Goal: Transaction & Acquisition: Purchase product/service

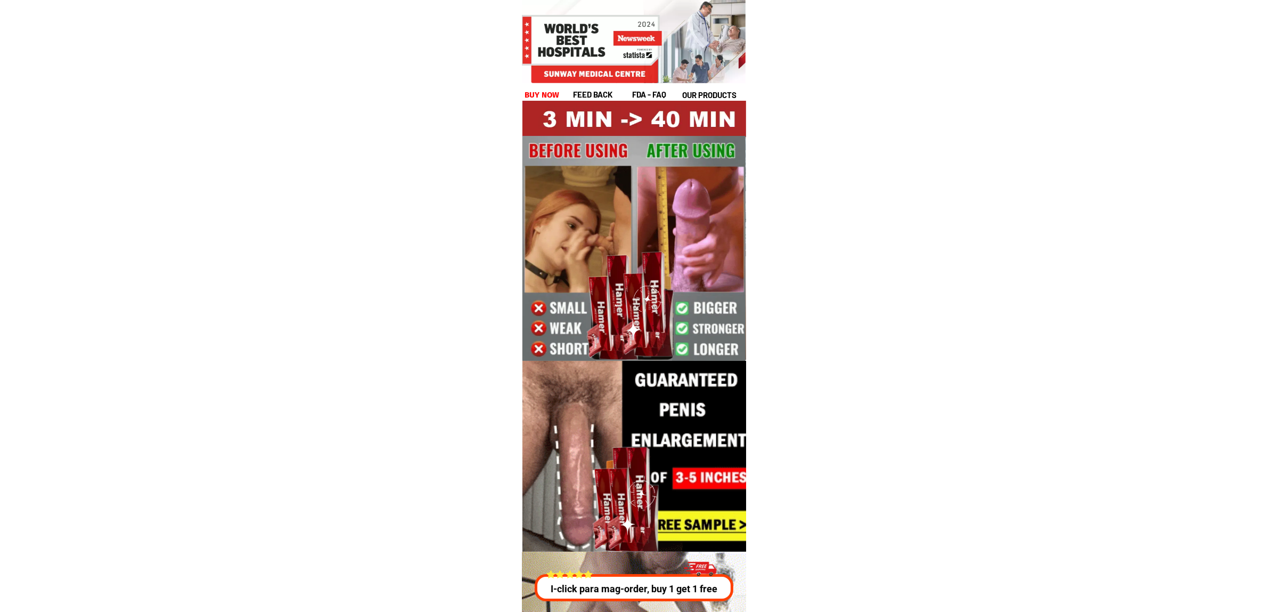
click at [536, 91] on h1 "buy now" at bounding box center [542, 95] width 35 height 12
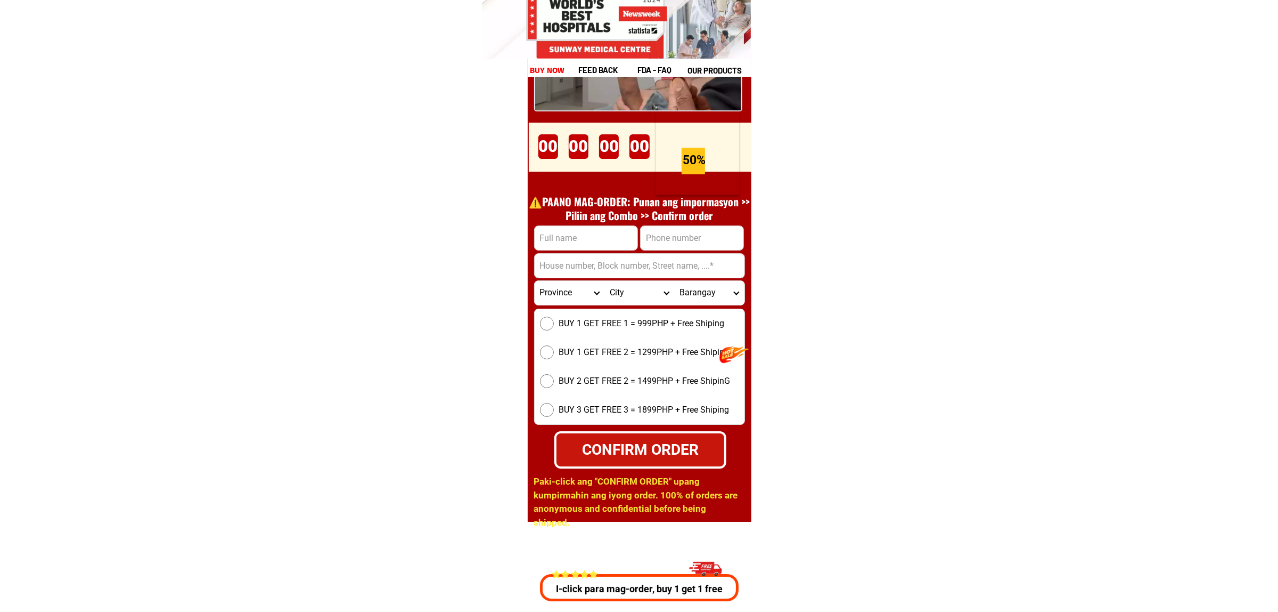
scroll to position [14792, 0]
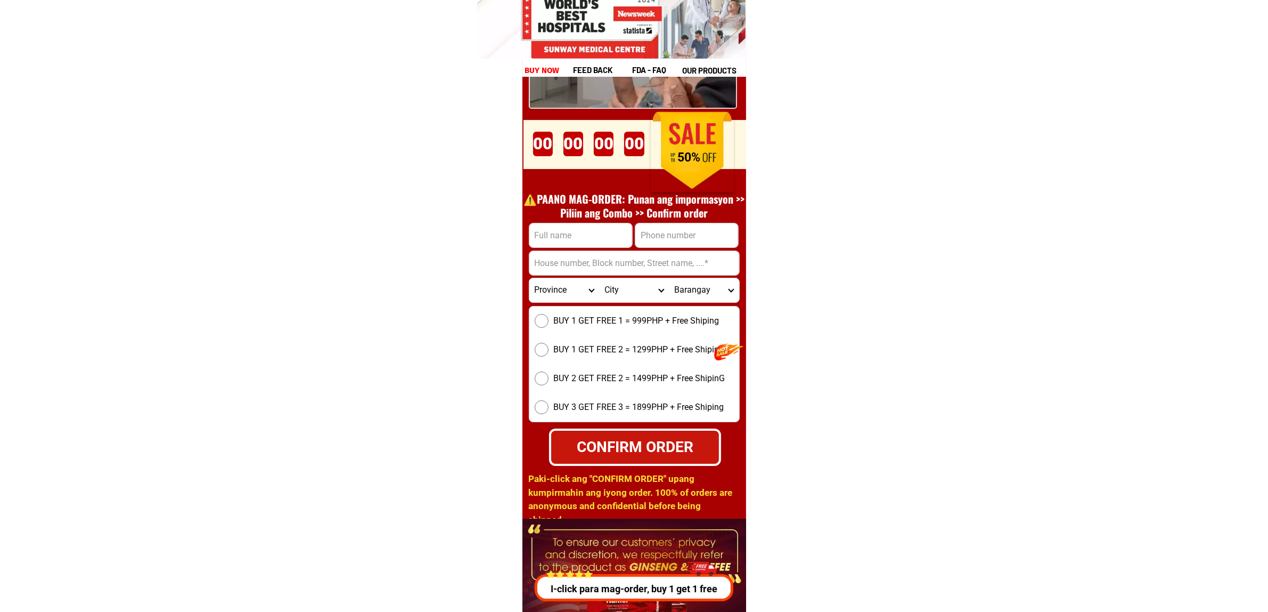
click at [576, 241] on input "Input full_name" at bounding box center [580, 235] width 103 height 24
paste input "Gilbét u"
type input "Gilbét u"
click at [653, 251] on input "Input address" at bounding box center [634, 263] width 210 height 24
drag, startPoint x: 653, startPoint y: 240, endPoint x: 669, endPoint y: 249, distance: 18.4
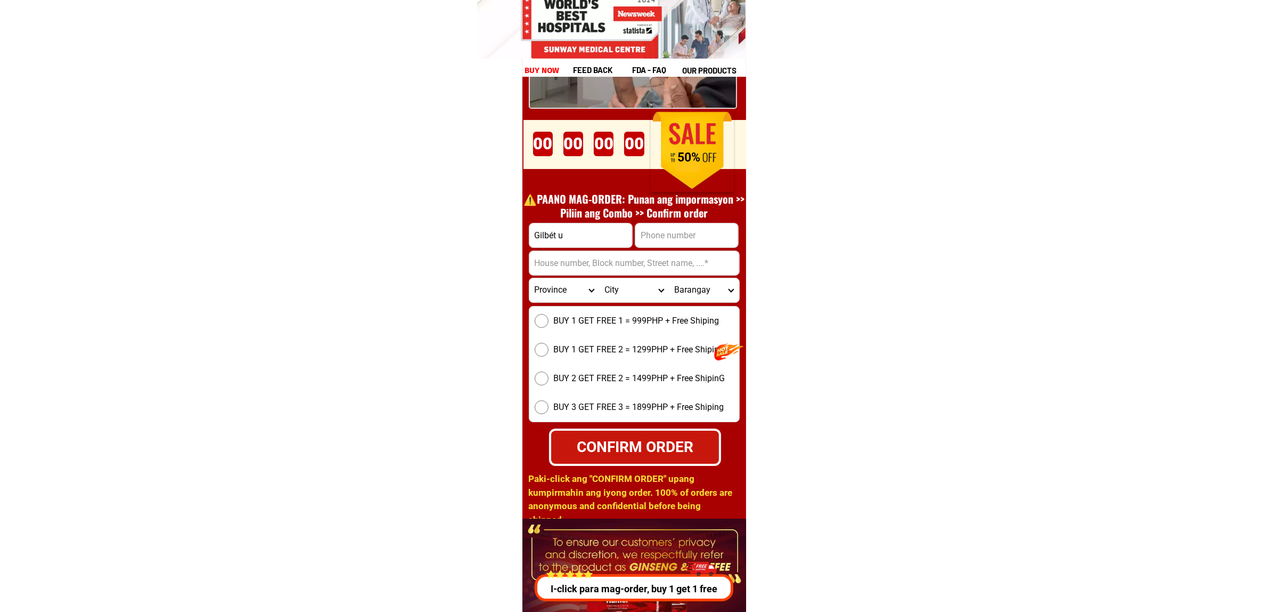
click at [653, 240] on input "Input phone_number" at bounding box center [686, 235] width 103 height 24
paste input "0928 928 6591"
type input "09289286591"
click at [540, 264] on input "Input address" at bounding box center [634, 263] width 210 height 24
paste input ""In front of basketball court""
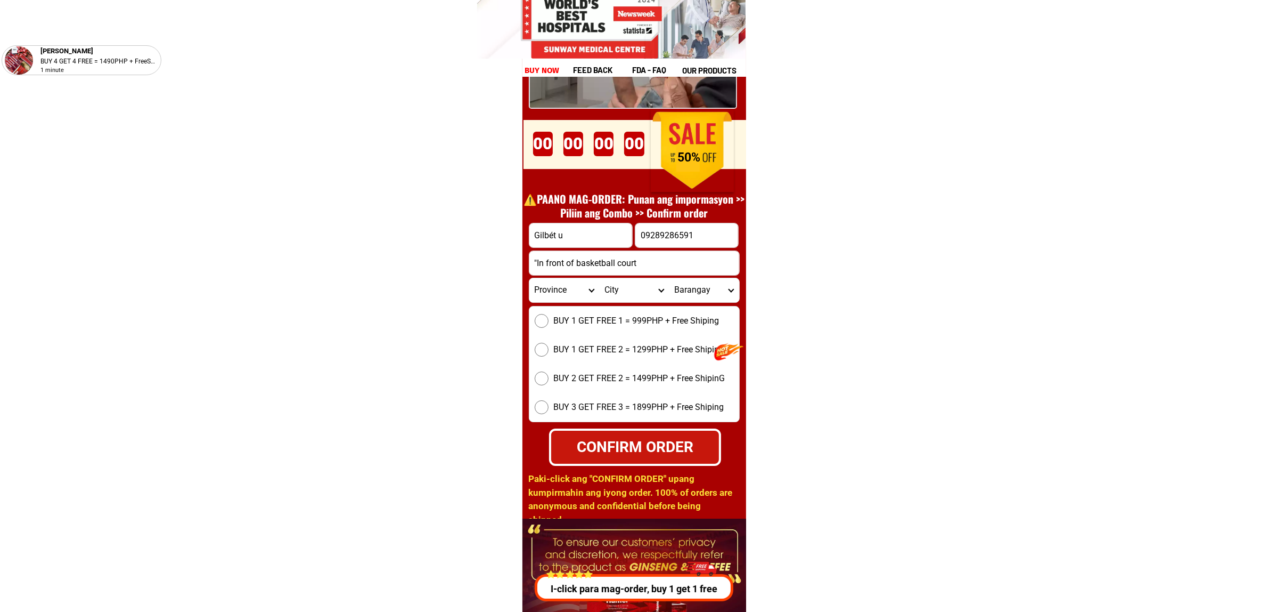
click at [537, 264] on input ""In front of basketball court" at bounding box center [634, 263] width 210 height 24
type input "In front of basketball court"
click at [576, 296] on select "Province [GEOGRAPHIC_DATA] [GEOGRAPHIC_DATA][PERSON_NAME][GEOGRAPHIC_DATA][GEOG…" at bounding box center [564, 290] width 70 height 24
select select "63_108"
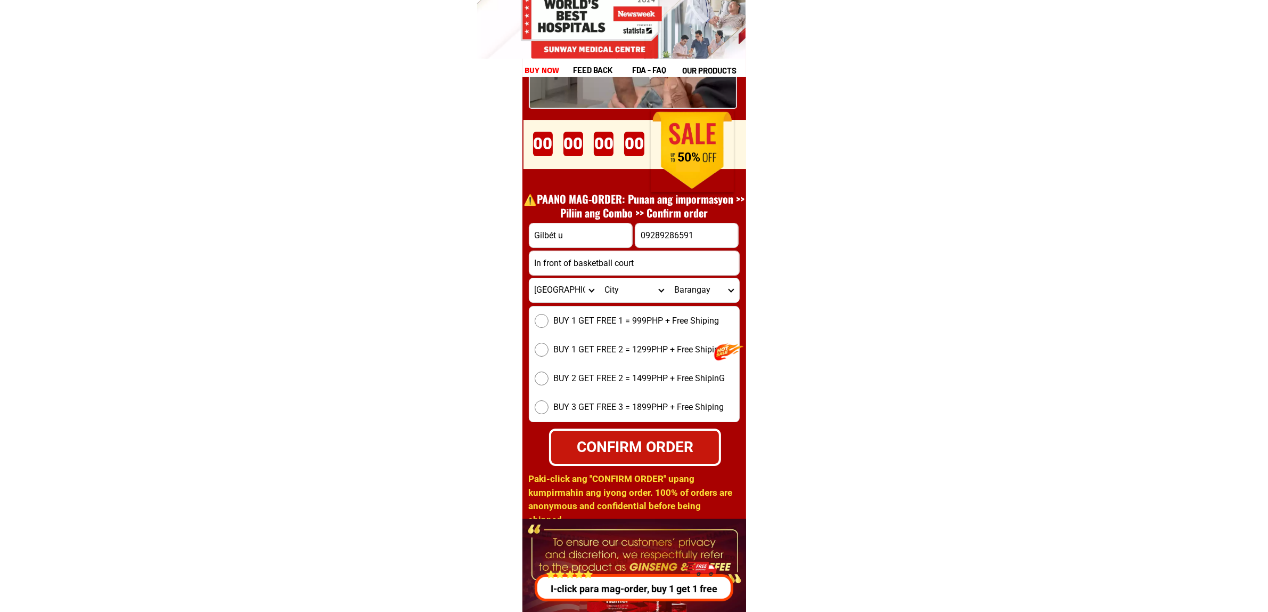
click at [529, 278] on select "Province [GEOGRAPHIC_DATA] [GEOGRAPHIC_DATA][PERSON_NAME][GEOGRAPHIC_DATA][GEOG…" at bounding box center [564, 290] width 70 height 24
click at [622, 286] on select "City Agoncillo Alitagtag Allacapan [GEOGRAPHIC_DATA] [GEOGRAPHIC_DATA]-balete […" at bounding box center [634, 290] width 70 height 24
click at [624, 299] on select "City Agoncillo Alitagtag Allacapan [GEOGRAPHIC_DATA] [GEOGRAPHIC_DATA]-balete […" at bounding box center [634, 290] width 70 height 24
select select "63_108232"
click at [599, 278] on select "City Agoncillo Alitagtag Allacapan [GEOGRAPHIC_DATA] [GEOGRAPHIC_DATA]-balete […" at bounding box center [634, 290] width 70 height 24
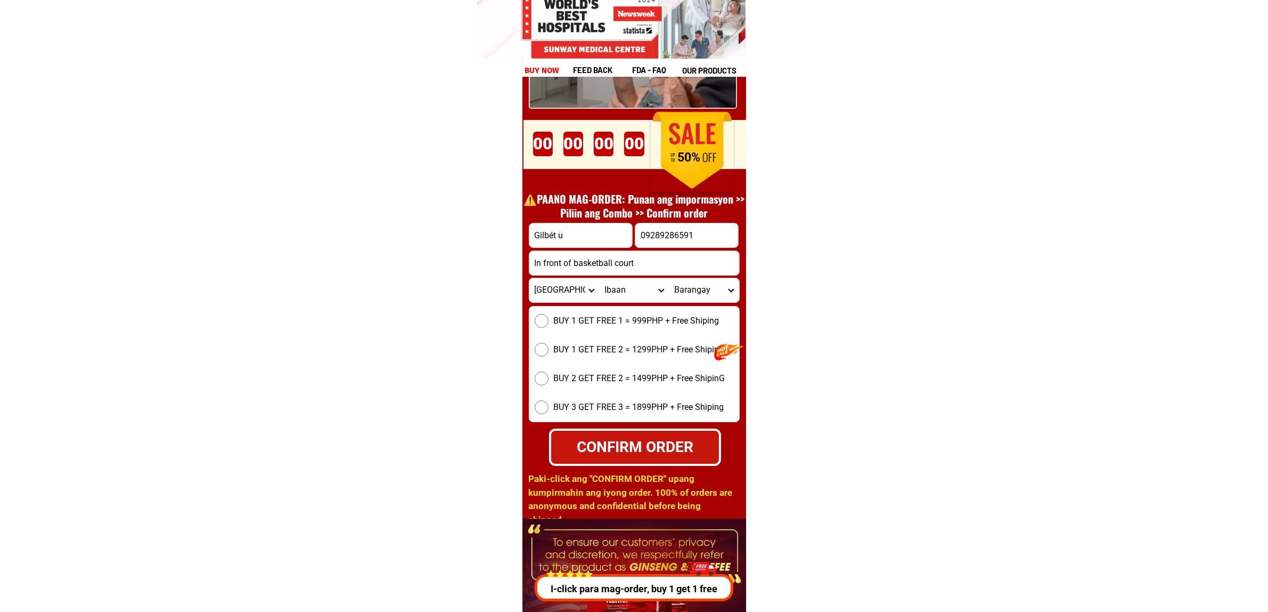
click at [712, 296] on select "Barangay Bago Balanga Bungahan Calamias Catandala Coliat Dayapan Lapu-lapu Lucs…" at bounding box center [704, 290] width 70 height 24
select select "63_1082328219"
click at [669, 278] on select "Barangay Bago Balanga Bungahan Calamias Catandala Coliat Dayapan Lapu-lapu Lucs…" at bounding box center [704, 290] width 70 height 24
click at [554, 318] on span "BUY 1 GET FREE 1 = 999PHP + Free Shiping" at bounding box center [637, 320] width 166 height 13
click at [549, 318] on input "BUY 1 GET FREE 1 = 999PHP + Free Shiping" at bounding box center [542, 321] width 14 height 14
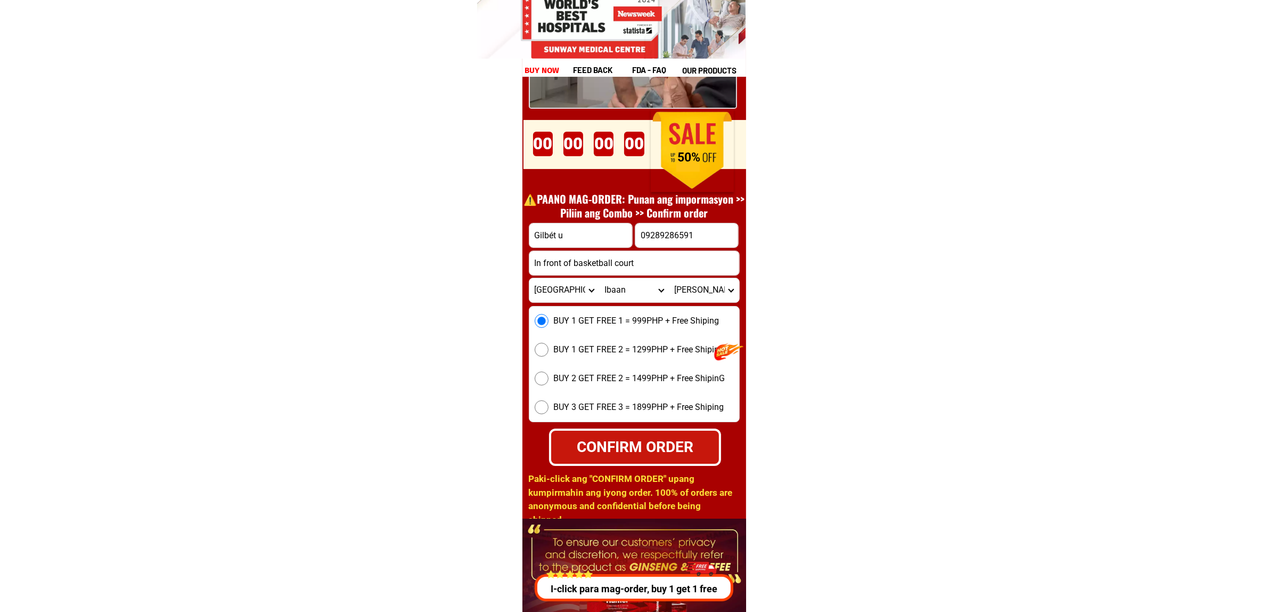
click at [635, 432] on div "CONFIRM ORDER" at bounding box center [635, 446] width 173 height 37
radio input "true"
